Goal: Use online tool/utility: Utilize a website feature to perform a specific function

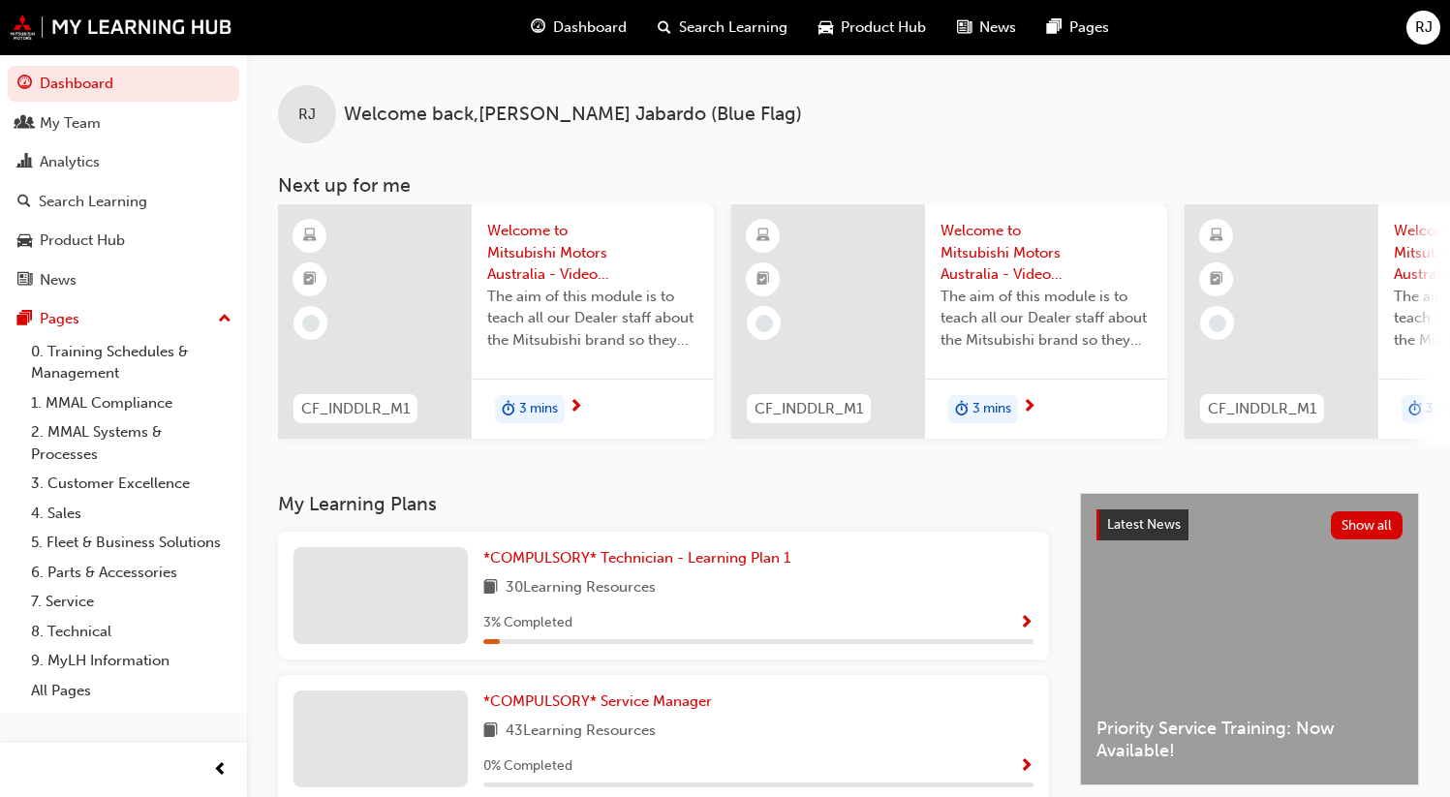
click at [1416, 23] on span "RJ" at bounding box center [1423, 27] width 17 height 22
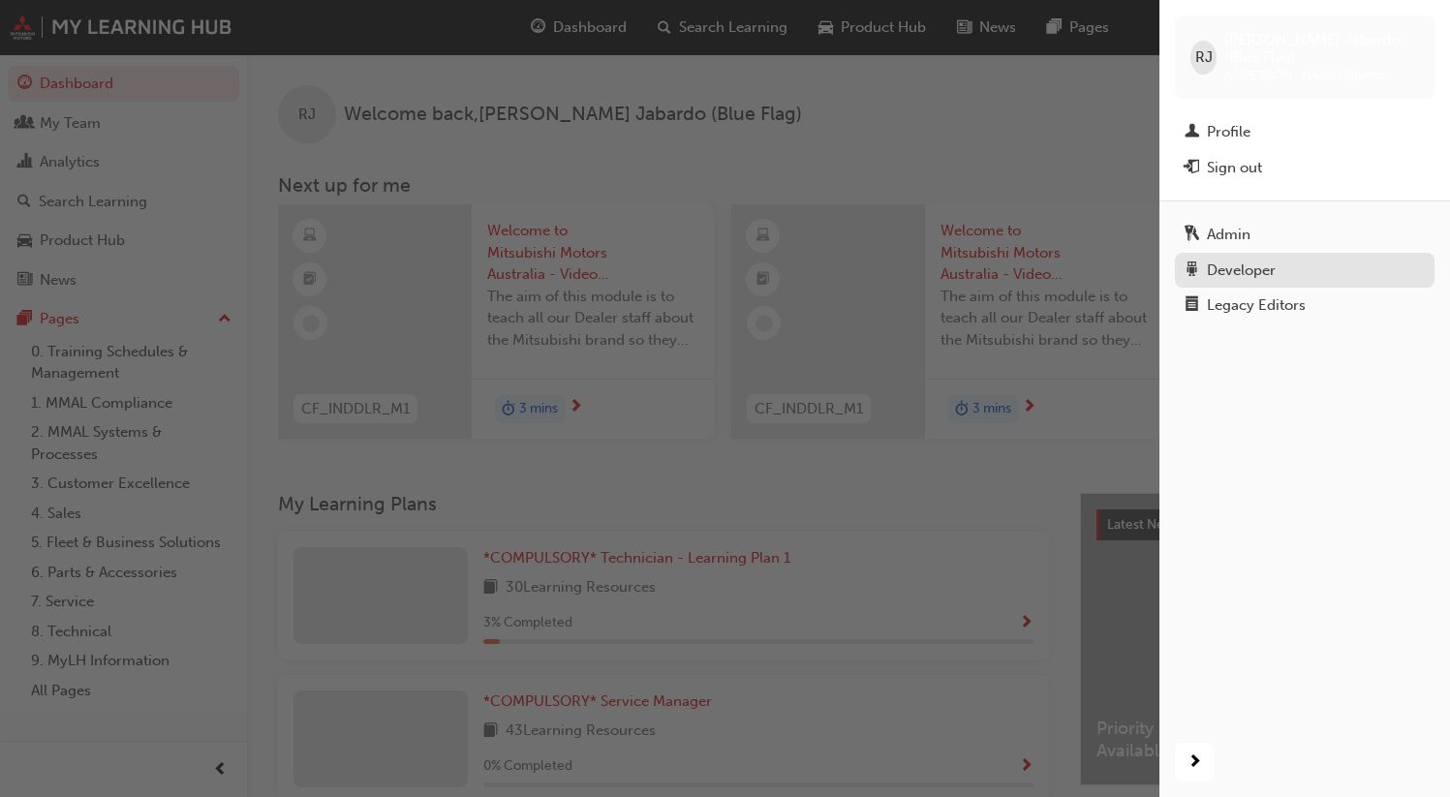
click at [1216, 260] on div "Developer" at bounding box center [1241, 271] width 69 height 22
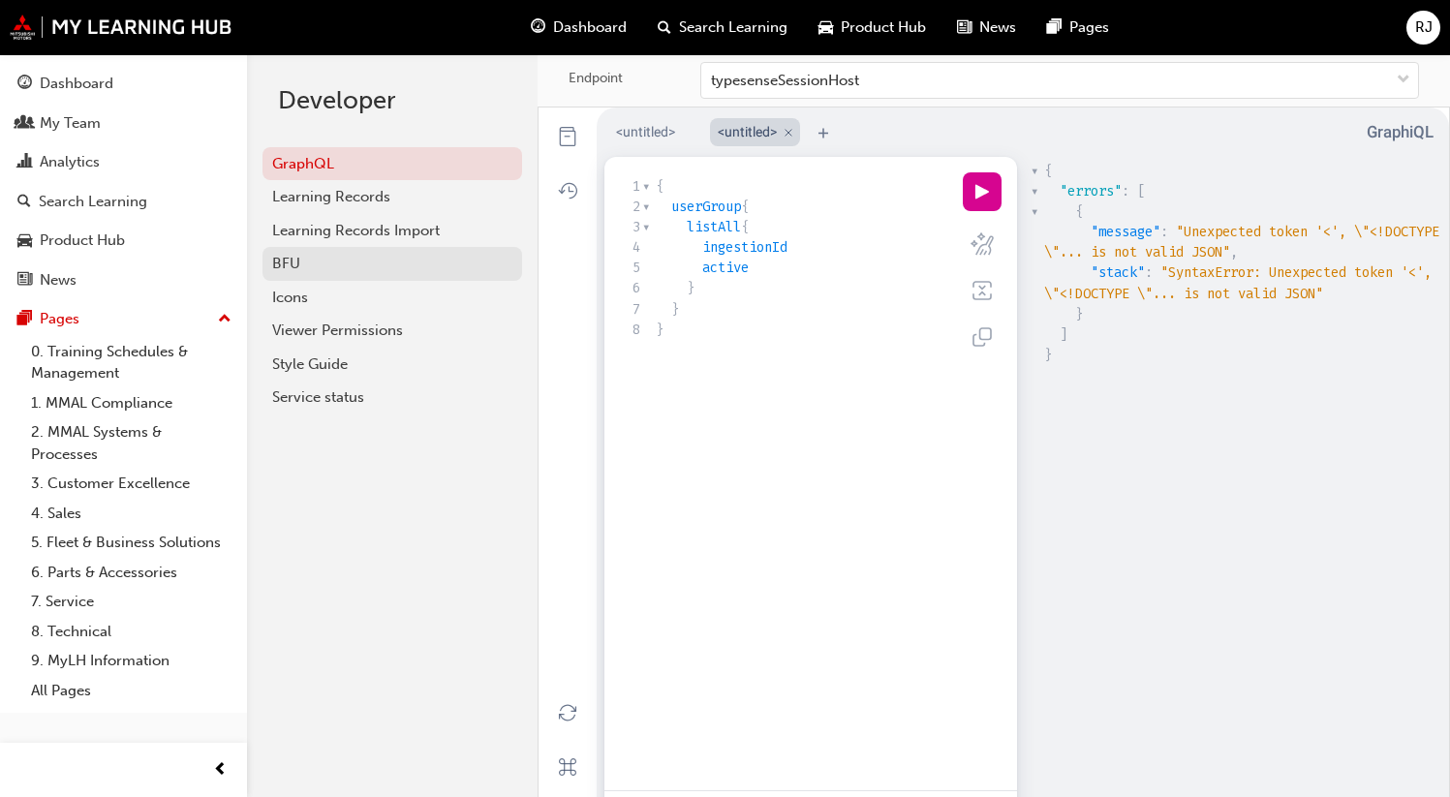
click at [352, 266] on div "BFU" at bounding box center [392, 264] width 240 height 22
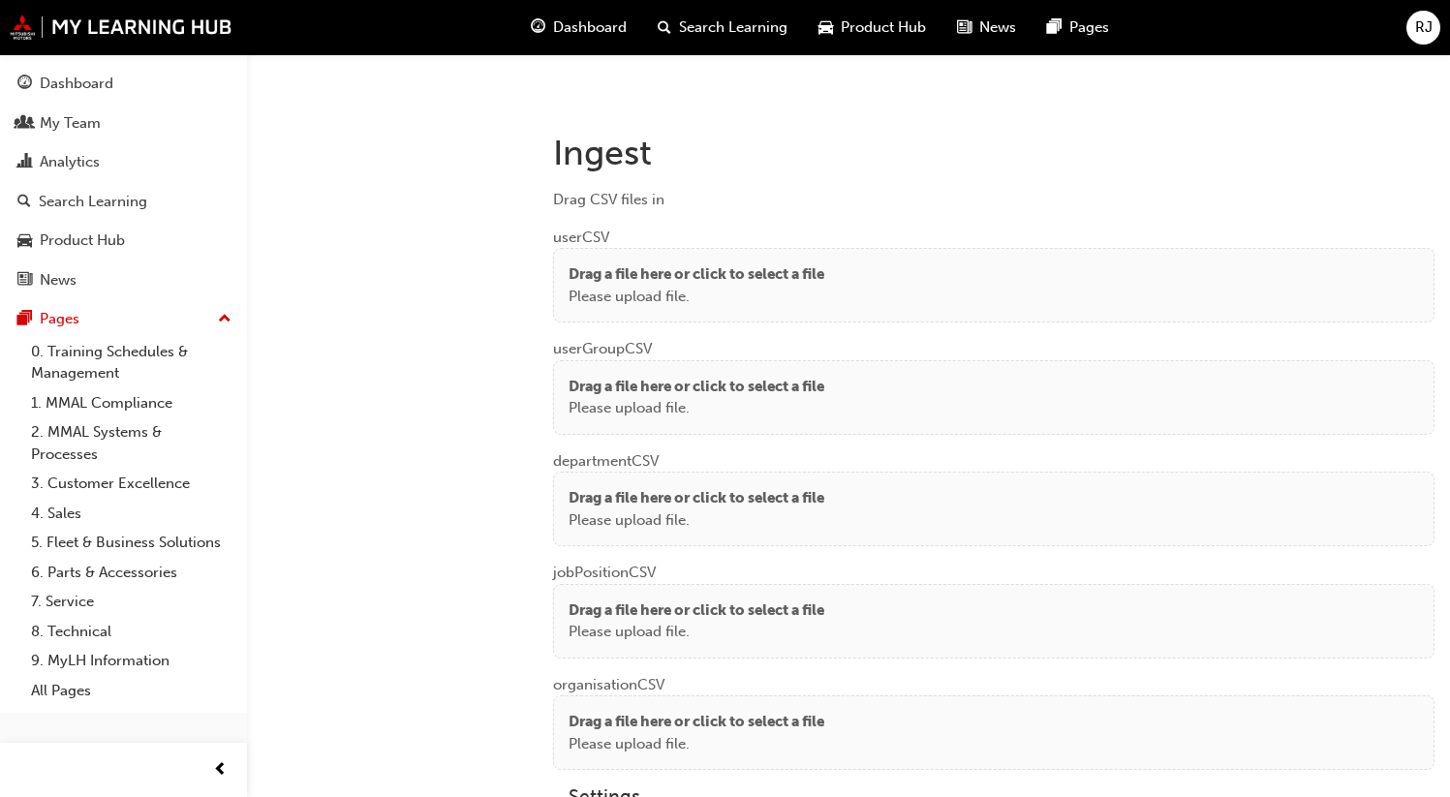
scroll to position [1494, 0]
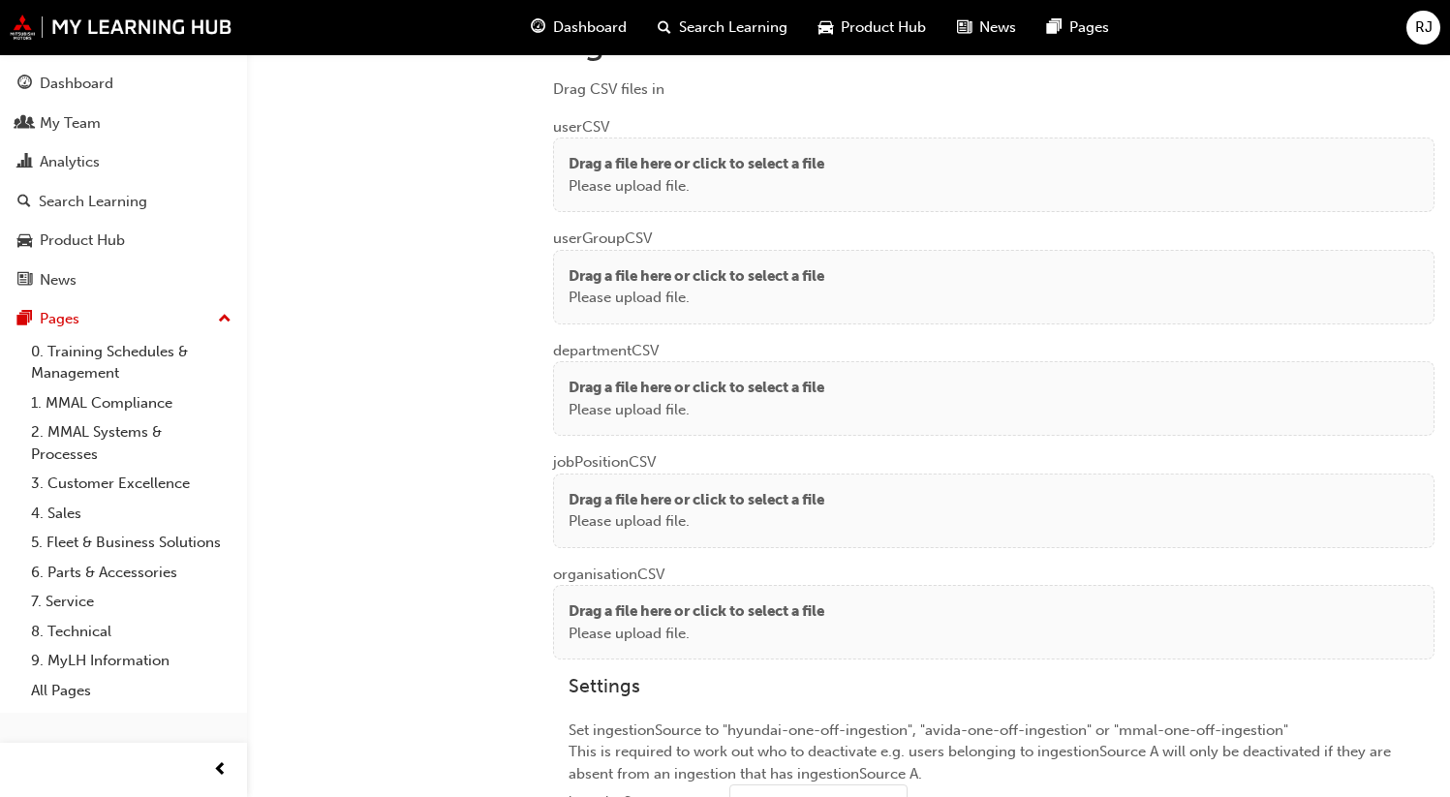
click at [744, 185] on p "Please upload file." at bounding box center [696, 186] width 256 height 22
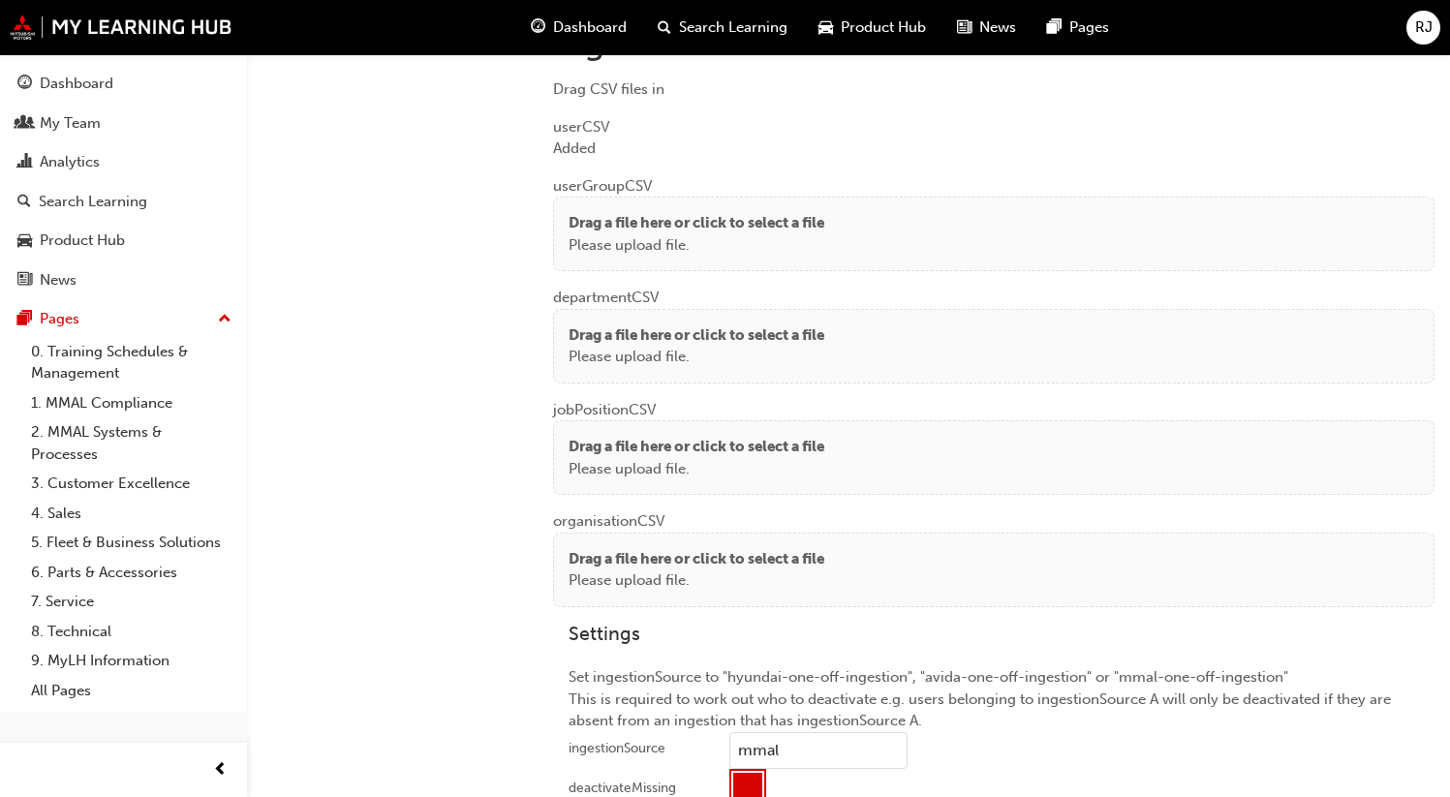
click at [667, 339] on p "Drag a file here or click to select a file" at bounding box center [696, 335] width 256 height 22
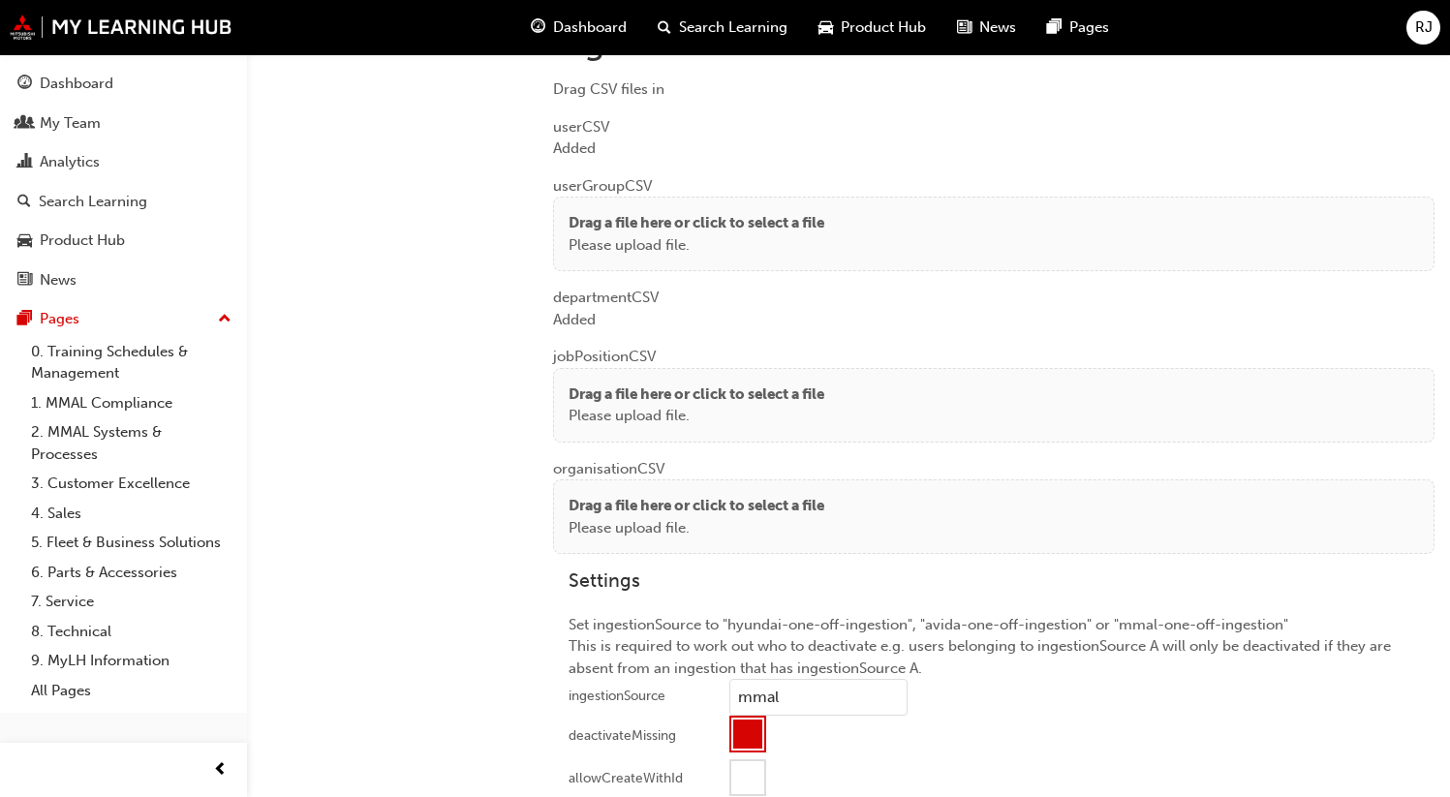
click at [613, 383] on p "Drag a file here or click to select a file" at bounding box center [696, 394] width 256 height 22
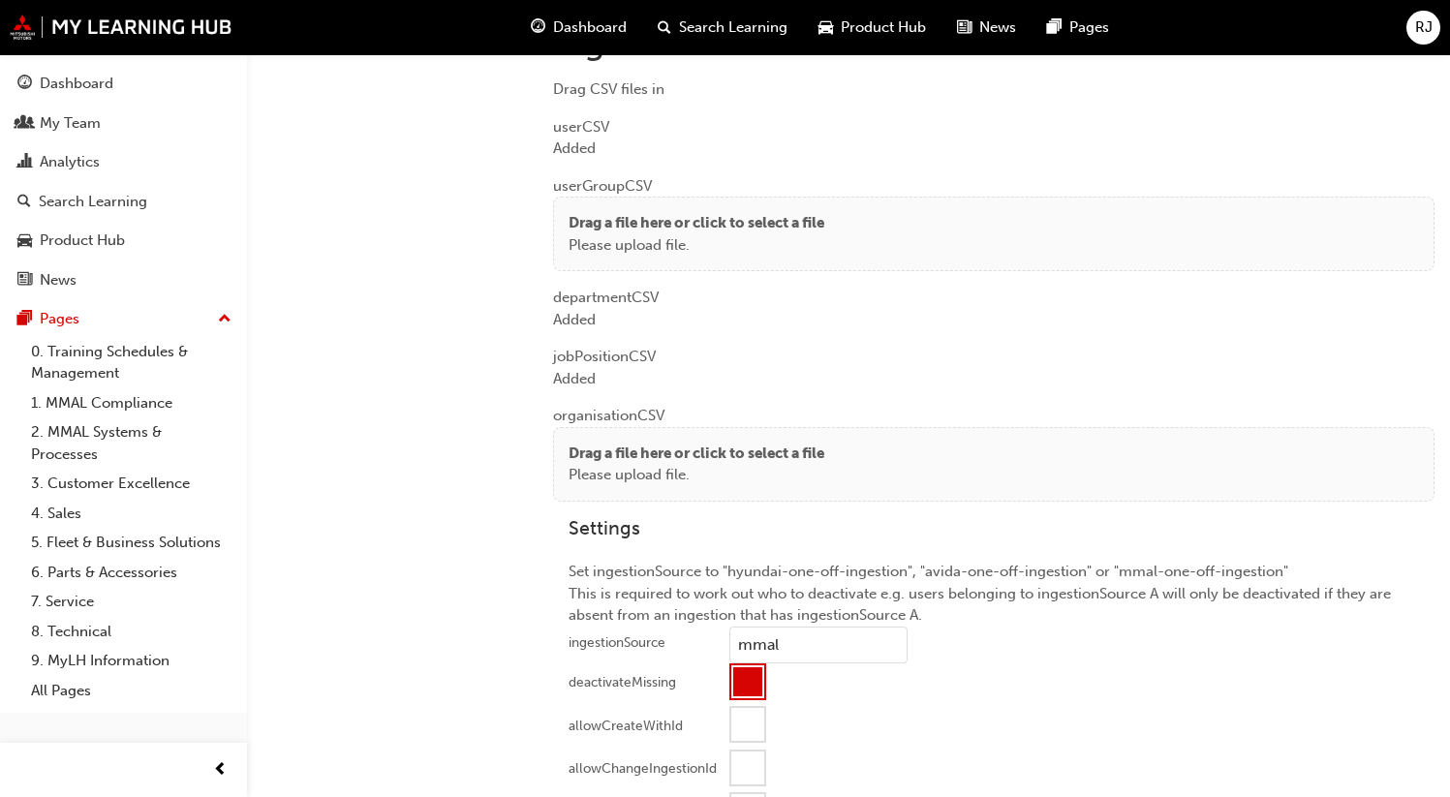
click at [603, 473] on p "Please upload file." at bounding box center [696, 475] width 256 height 22
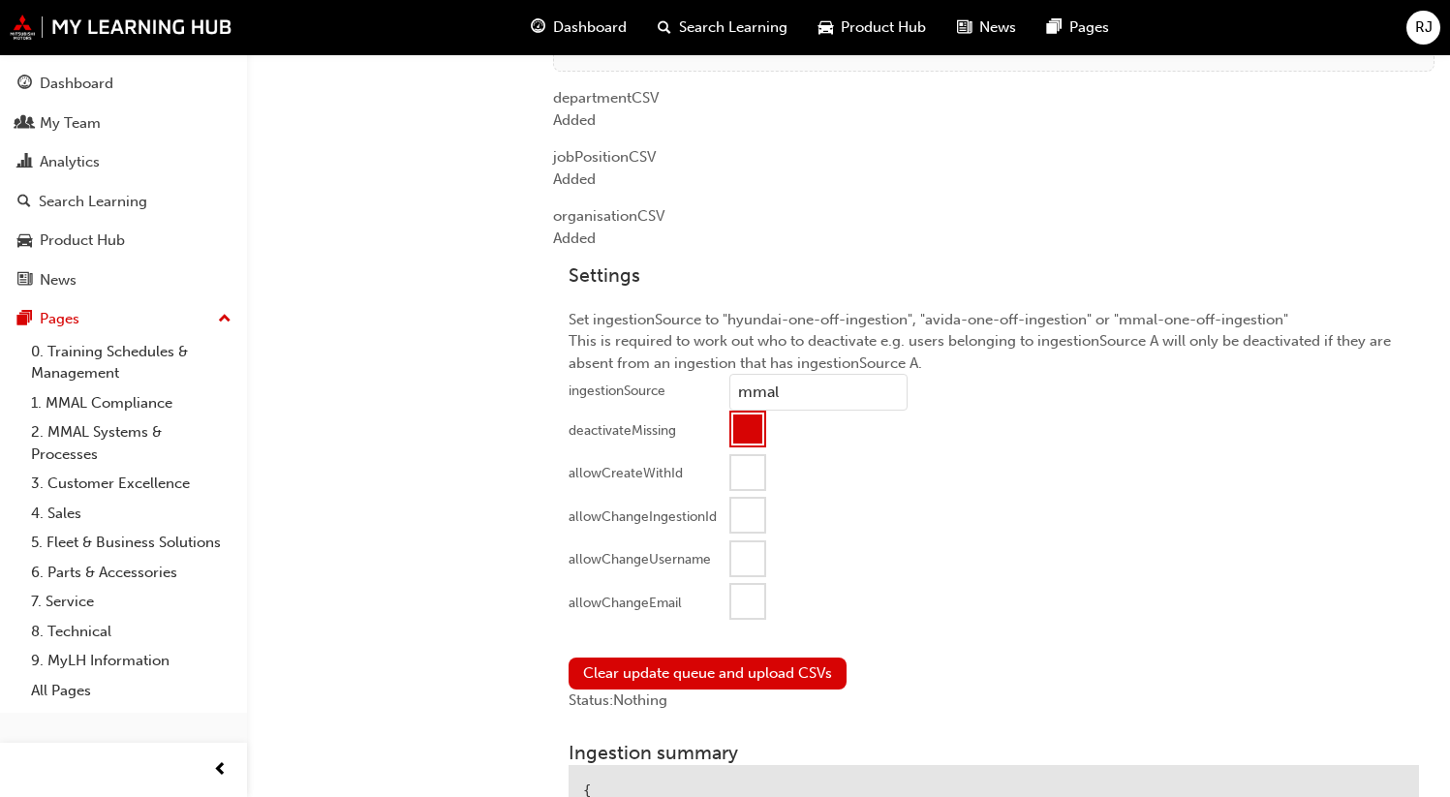
scroll to position [1852, 0]
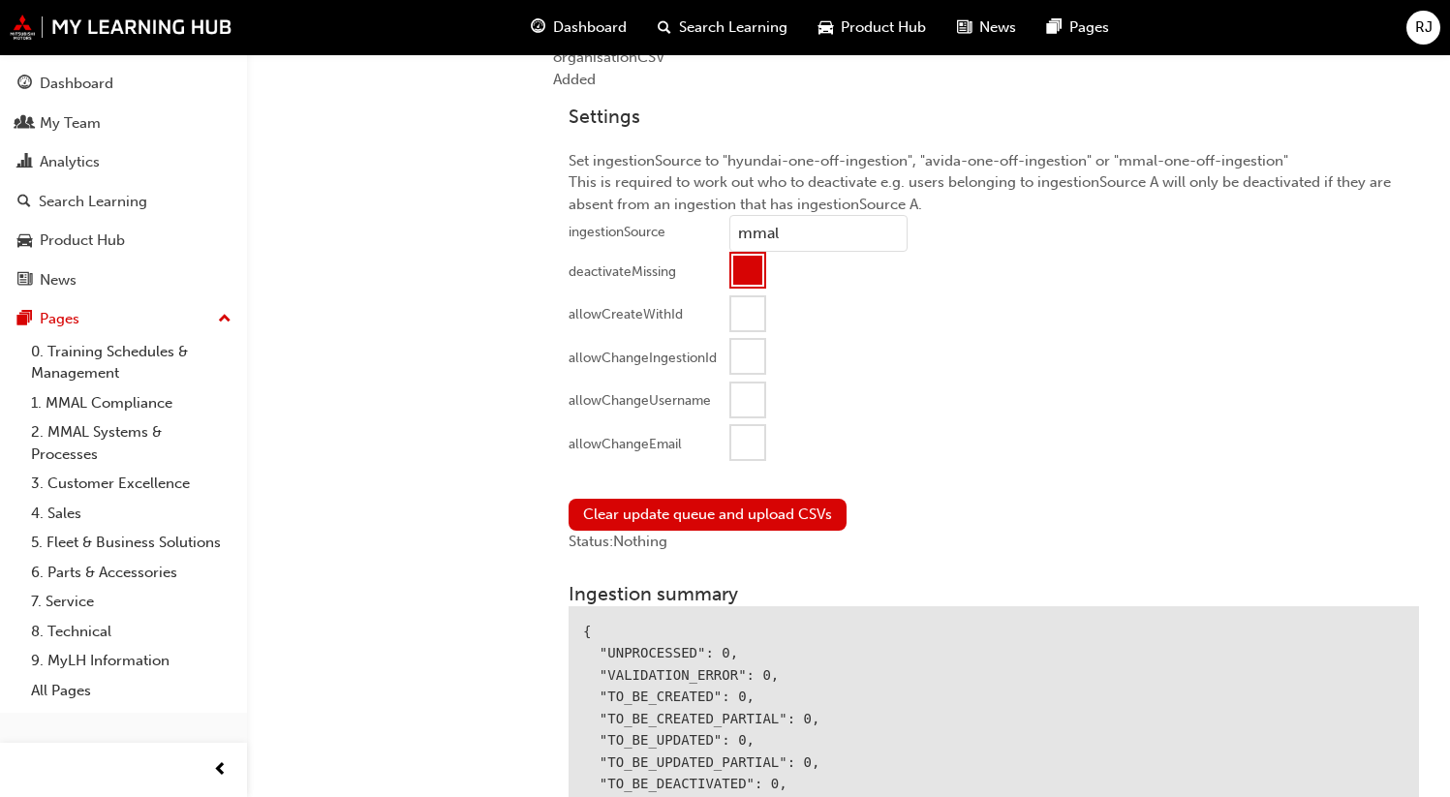
click at [749, 431] on div at bounding box center [747, 442] width 33 height 33
click at [696, 510] on button "Clear update queue and upload CSVs" at bounding box center [707, 515] width 278 height 32
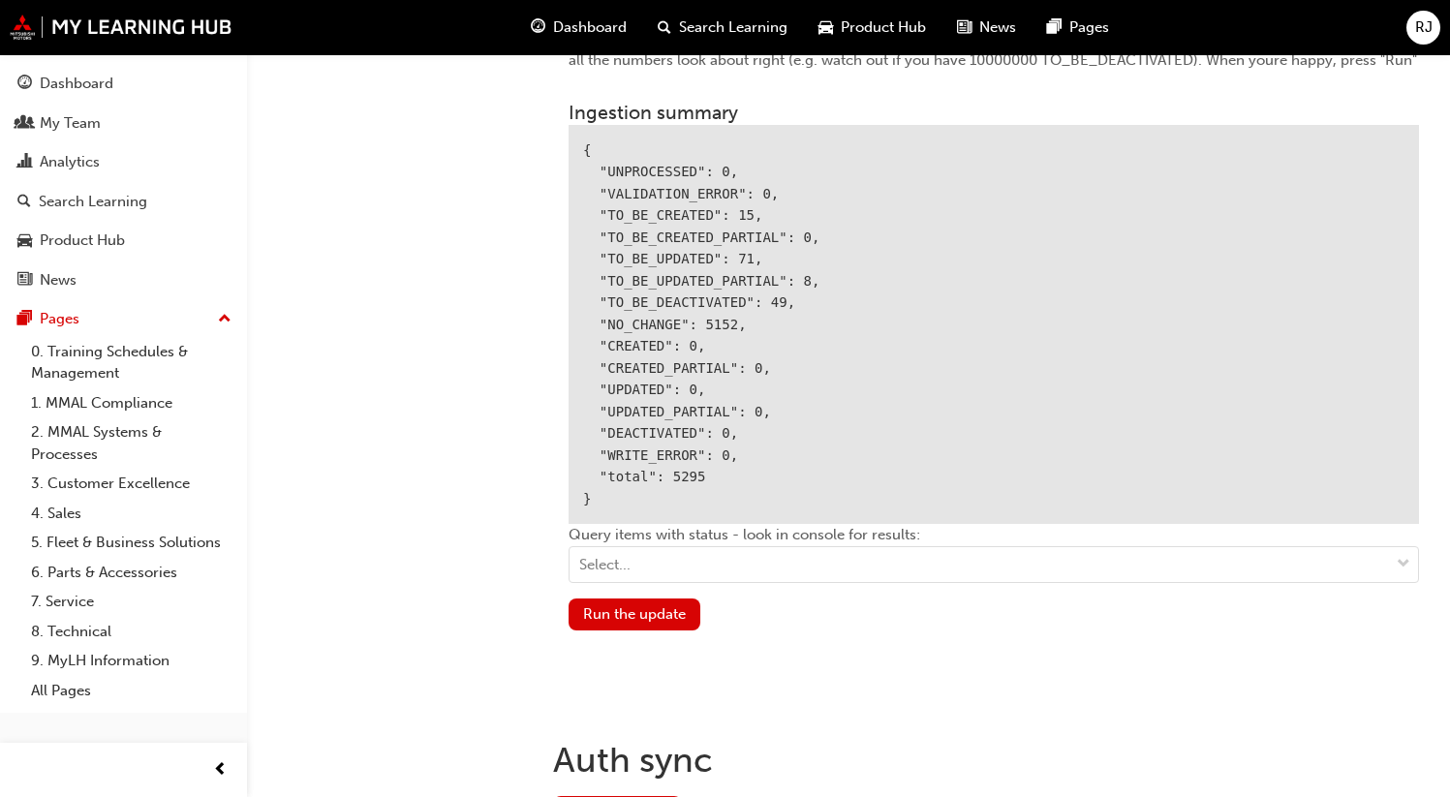
scroll to position [2378, 0]
